Goal: Navigation & Orientation: Find specific page/section

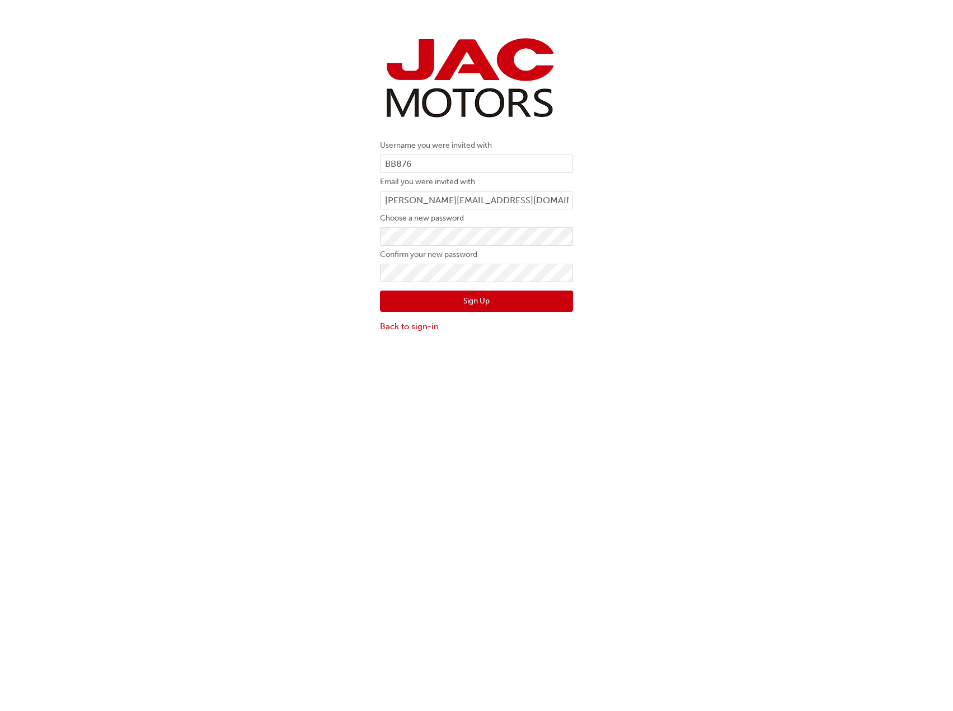
click at [297, 238] on div "Username you were invited with BB876 Email you were invited with [PERSON_NAME][…" at bounding box center [476, 183] width 953 height 316
click at [370, 359] on div "Username you were invited with BB876 Email you were invited with [PERSON_NAME][…" at bounding box center [476, 380] width 953 height 711
click at [374, 234] on div "Username you were invited with BB876 Email you were invited with [PERSON_NAME][…" at bounding box center [477, 183] width 210 height 316
drag, startPoint x: 253, startPoint y: 277, endPoint x: 294, endPoint y: 278, distance: 40.9
click at [253, 278] on div "Username you were invited with BB876 Email you were invited with [PERSON_NAME][…" at bounding box center [476, 183] width 953 height 316
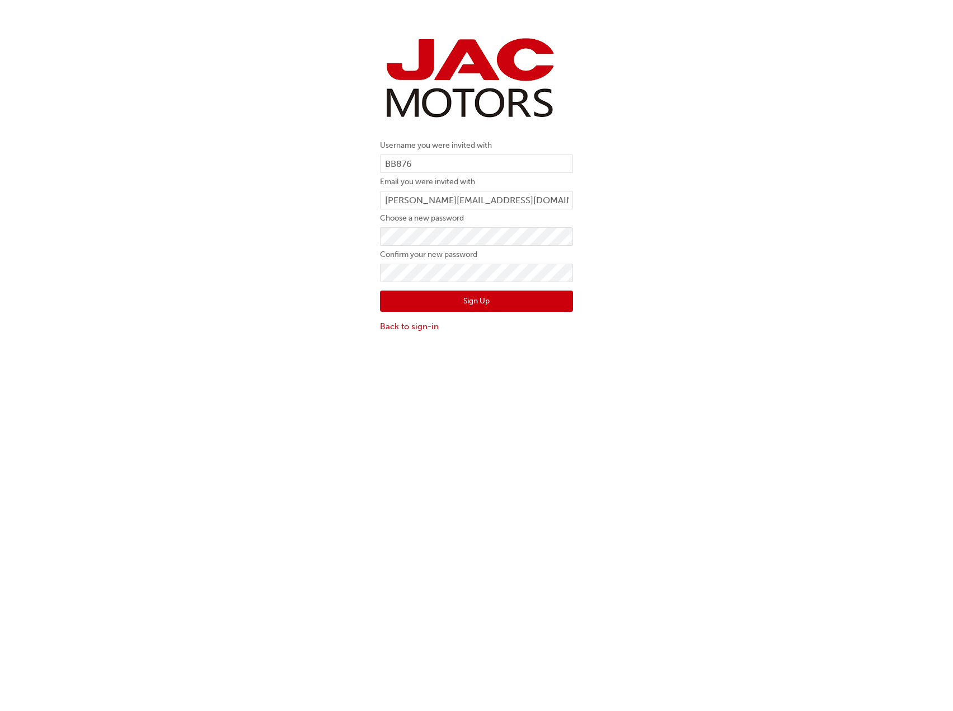
click at [314, 386] on div "Username you were invited with BB876 Email you were invited with [PERSON_NAME][…" at bounding box center [476, 380] width 953 height 711
click at [484, 300] on button "Sign Up" at bounding box center [476, 301] width 193 height 21
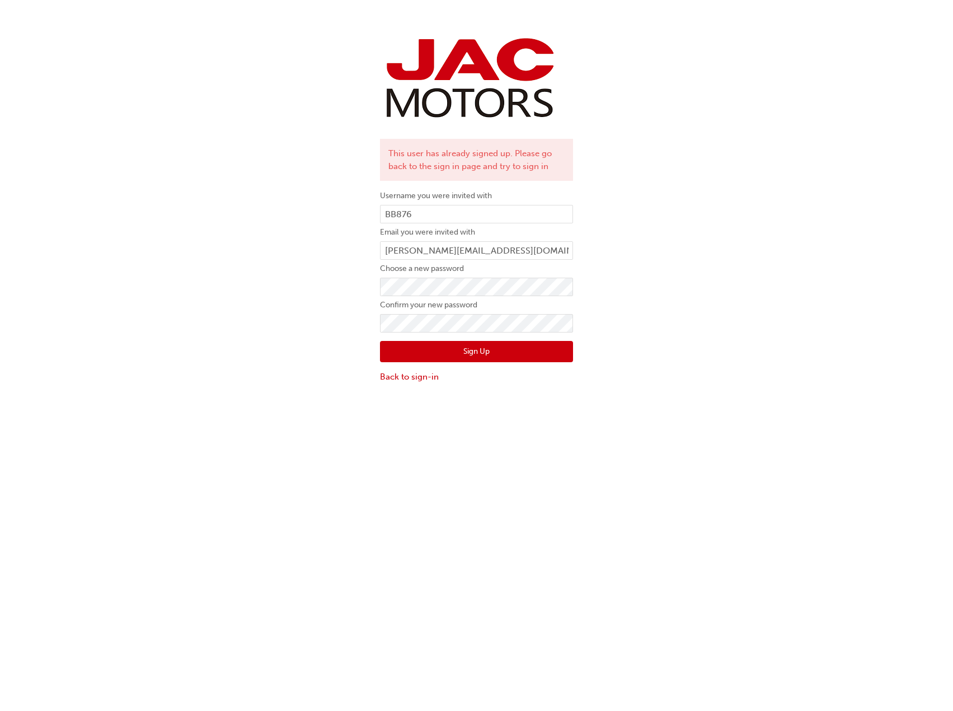
drag, startPoint x: 297, startPoint y: 336, endPoint x: 314, endPoint y: 321, distance: 22.6
click at [293, 336] on div "This user has already signed up. Please go back to the sign in page and try to …" at bounding box center [476, 208] width 953 height 366
click at [356, 284] on div "This user has already signed up. Please go back to the sign in page and try to …" at bounding box center [476, 208] width 953 height 366
drag, startPoint x: 282, startPoint y: 354, endPoint x: 324, endPoint y: 347, distance: 42.6
click at [284, 354] on div "This user has already signed up. Please go back to the sign in page and try to …" at bounding box center [476, 214] width 953 height 379
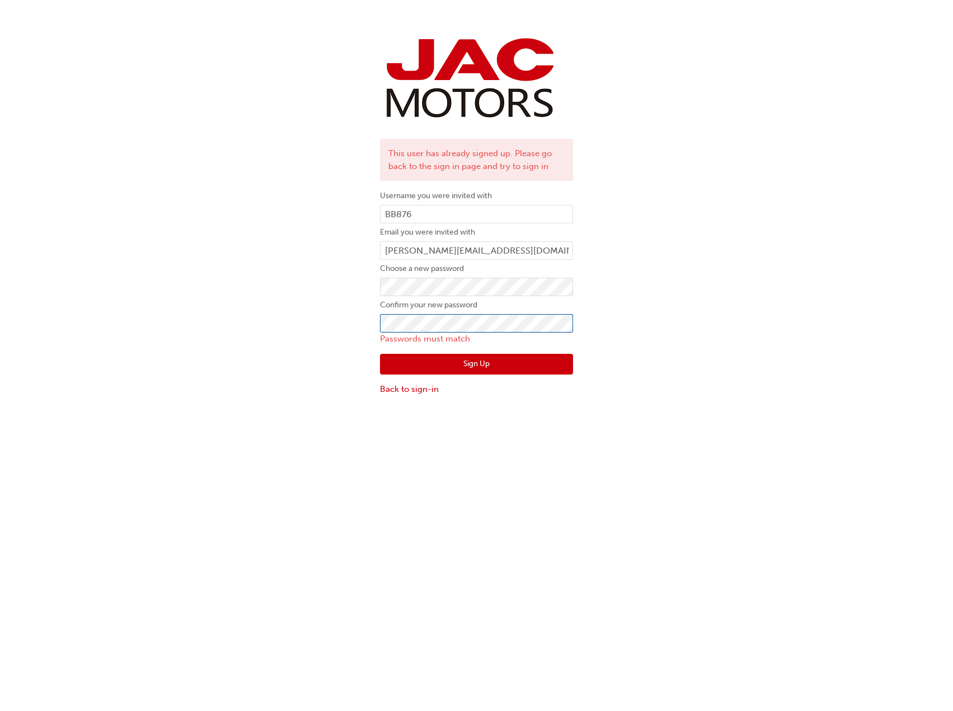
click at [342, 319] on div "This user has already signed up. Please go back to the sign in page and try to …" at bounding box center [476, 214] width 953 height 379
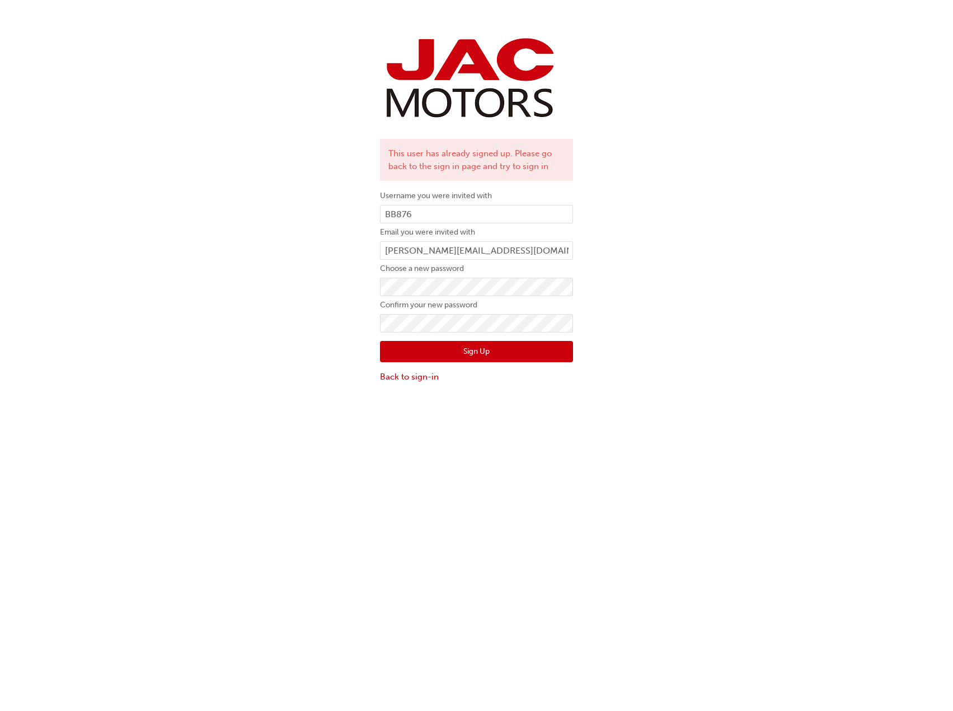
click at [403, 443] on div "This user has already signed up. Please go back to the sign in page and try to …" at bounding box center [476, 380] width 953 height 711
click at [541, 348] on button "Sign Up" at bounding box center [476, 351] width 193 height 21
click at [428, 374] on link "Back to sign-in" at bounding box center [476, 377] width 193 height 13
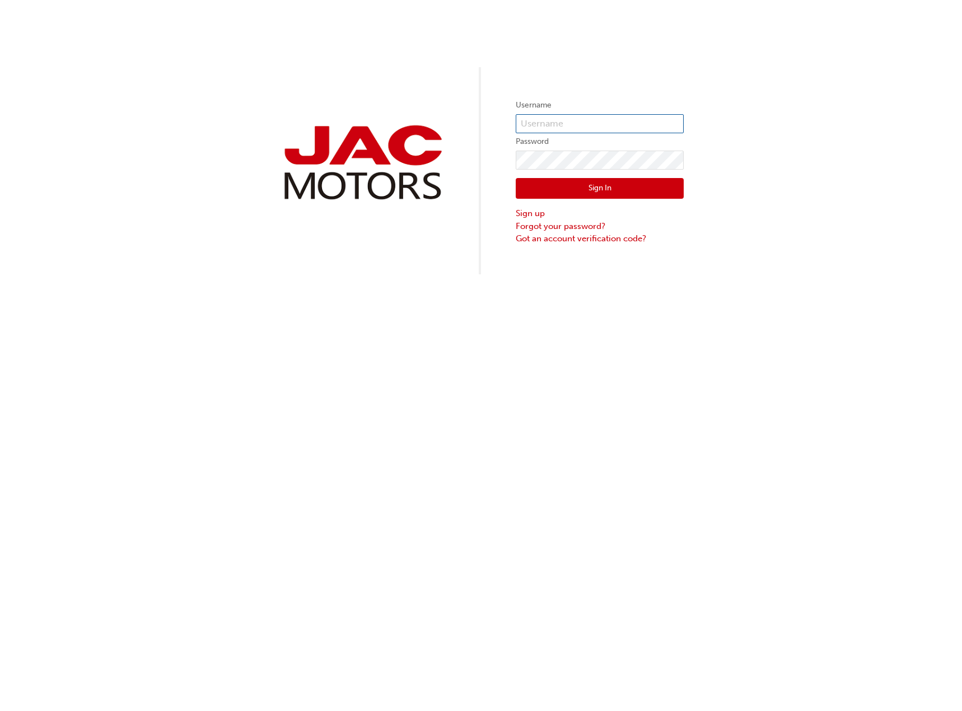
type input "BB876"
click at [578, 189] on button "Sign In" at bounding box center [600, 188] width 168 height 21
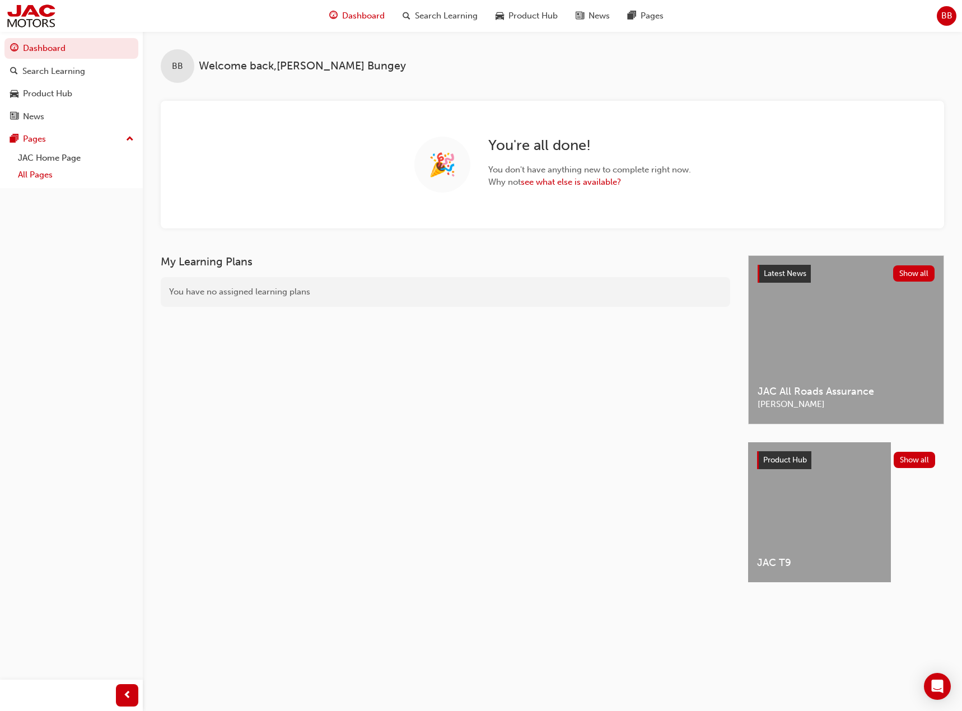
click at [39, 176] on link "All Pages" at bounding box center [75, 174] width 125 height 17
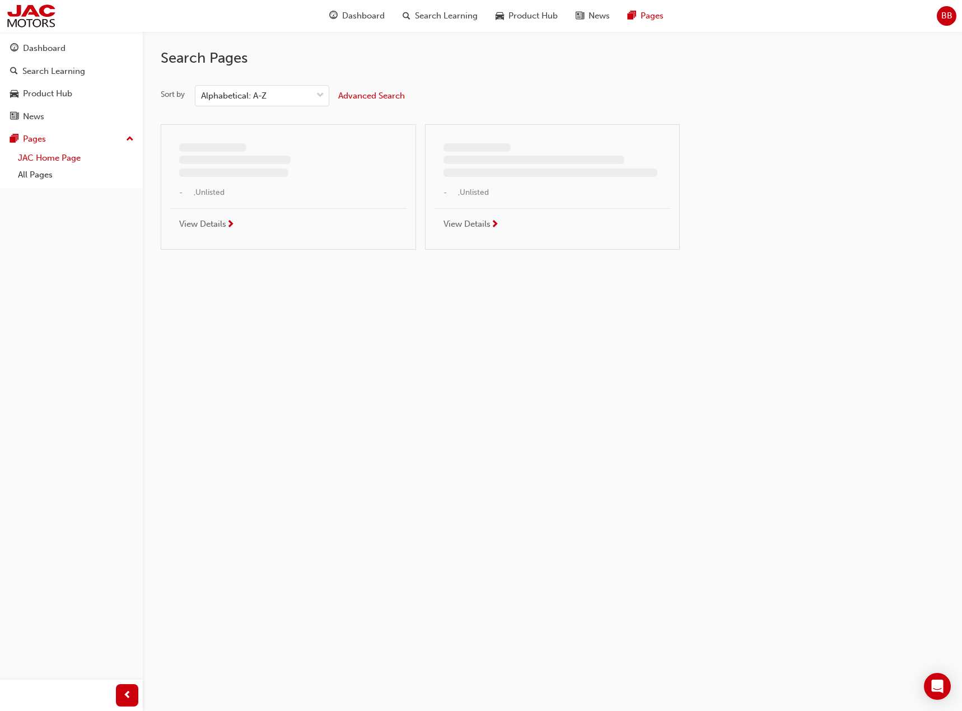
click at [50, 158] on link "JAC Home Page" at bounding box center [75, 157] width 125 height 17
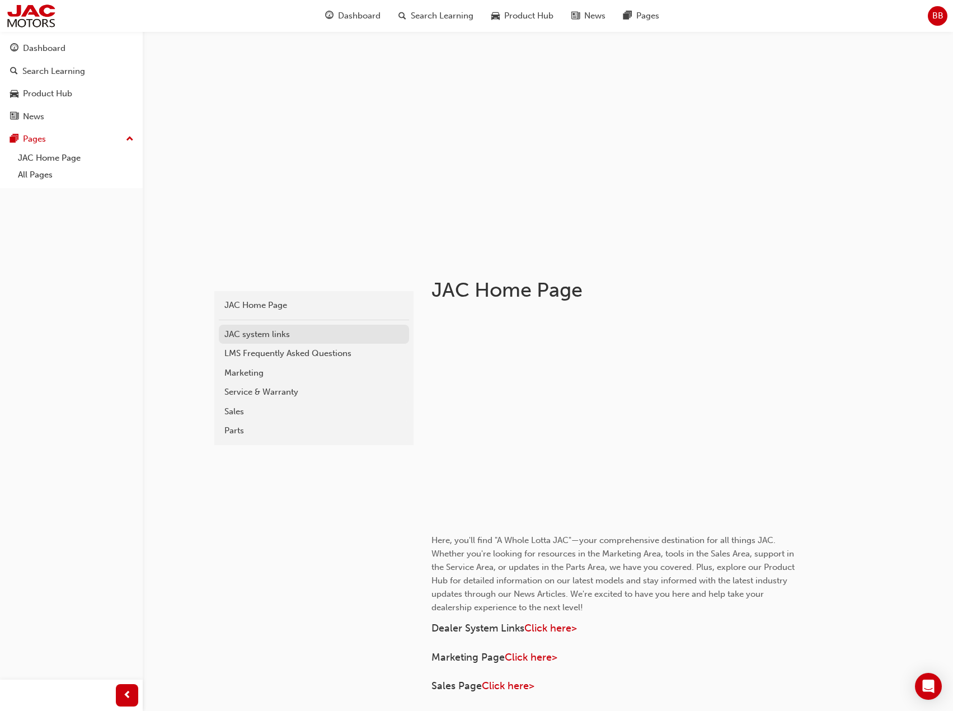
click at [281, 333] on div "JAC system links" at bounding box center [314, 334] width 179 height 13
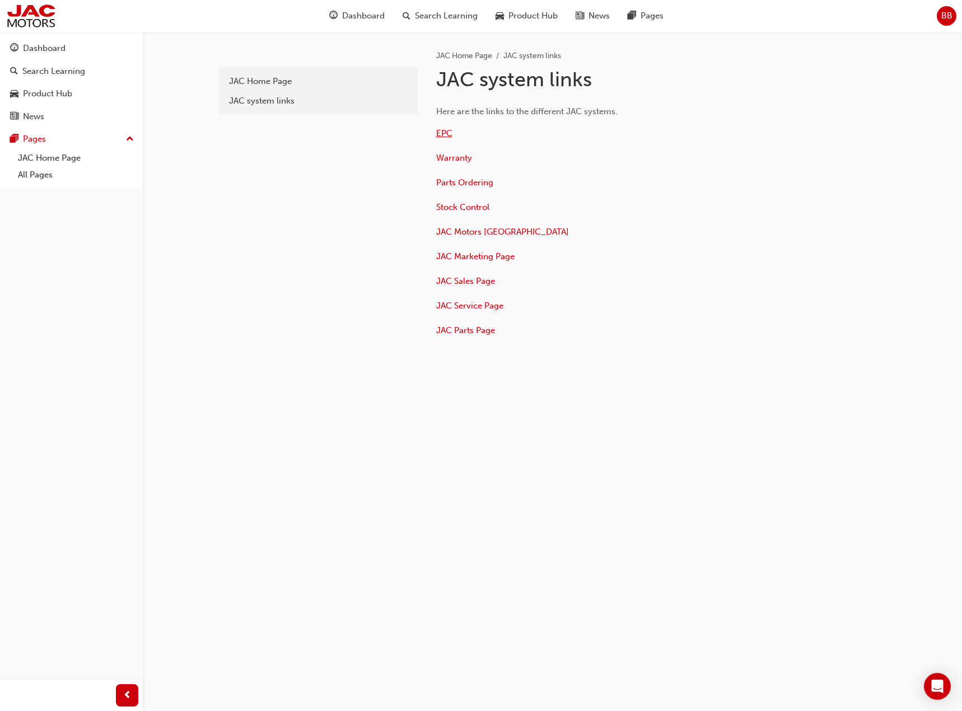
click at [445, 132] on span "EPC" at bounding box center [444, 133] width 16 height 10
